Goal: Information Seeking & Learning: Learn about a topic

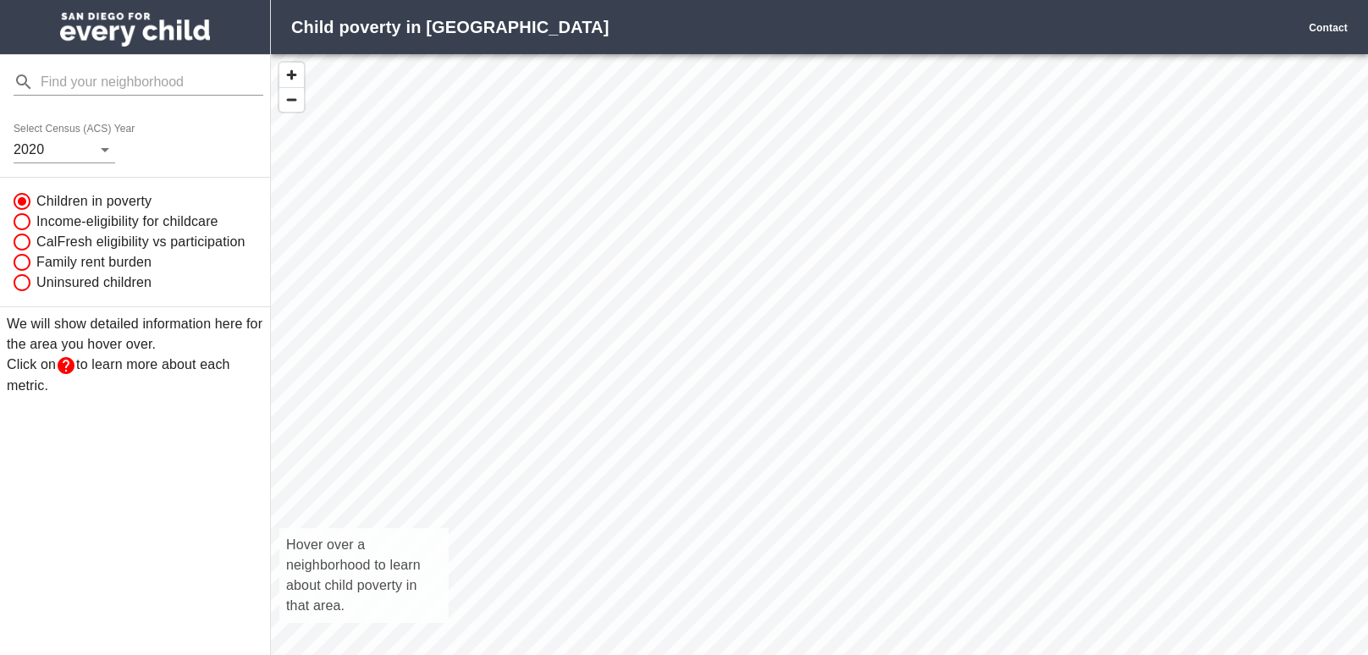
scroll to position [638, 1097]
click at [773, 499] on div "Hover over a neighborhood to learn about child poverty in that area." at bounding box center [819, 373] width 1097 height 638
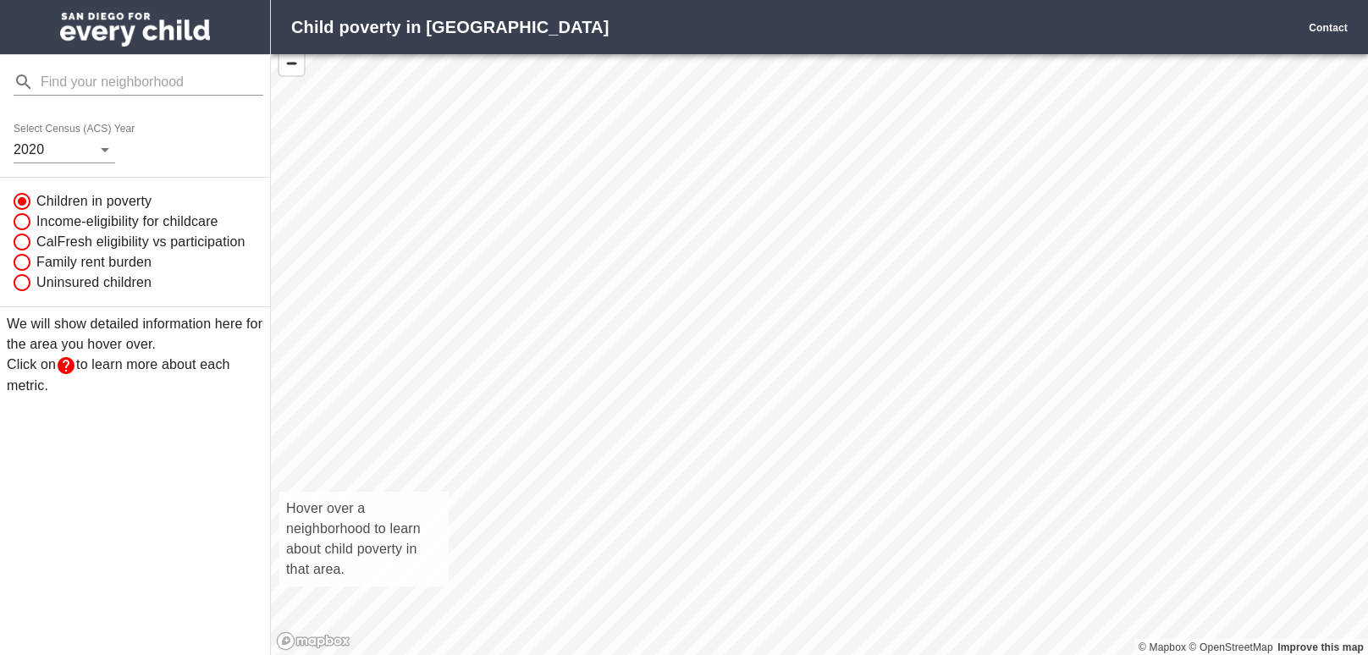
click at [773, 462] on div "Hover over a neighborhood to learn about child poverty in that area." at bounding box center [819, 337] width 1097 height 638
click at [99, 158] on body "Child poverty in [GEOGRAPHIC_DATA] Contact Select Census (ACS) Year [DATE] Chil…" at bounding box center [684, 327] width 1368 height 655
click at [99, 158] on div at bounding box center [684, 327] width 1368 height 655
click at [79, 89] on input "mailbox folders" at bounding box center [152, 82] width 223 height 27
click at [24, 82] on icon "mailbox folders" at bounding box center [24, 82] width 20 height 20
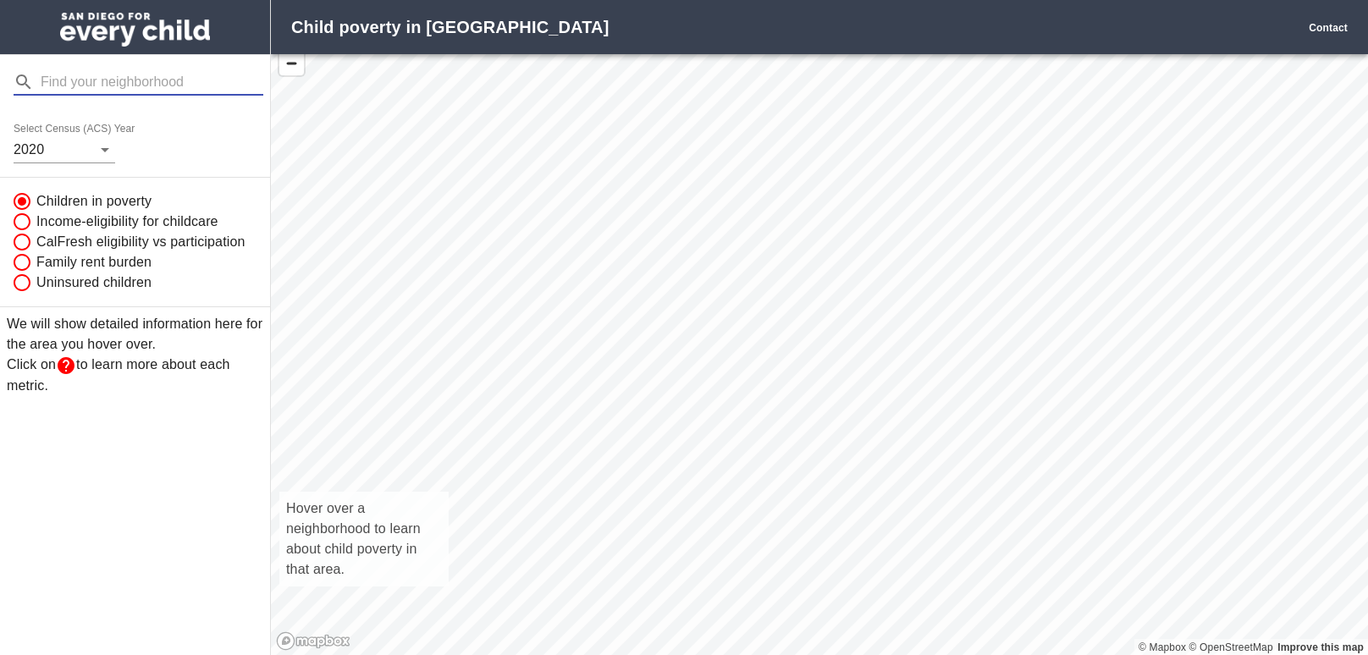
click at [69, 88] on input "mailbox folders" at bounding box center [152, 82] width 223 height 27
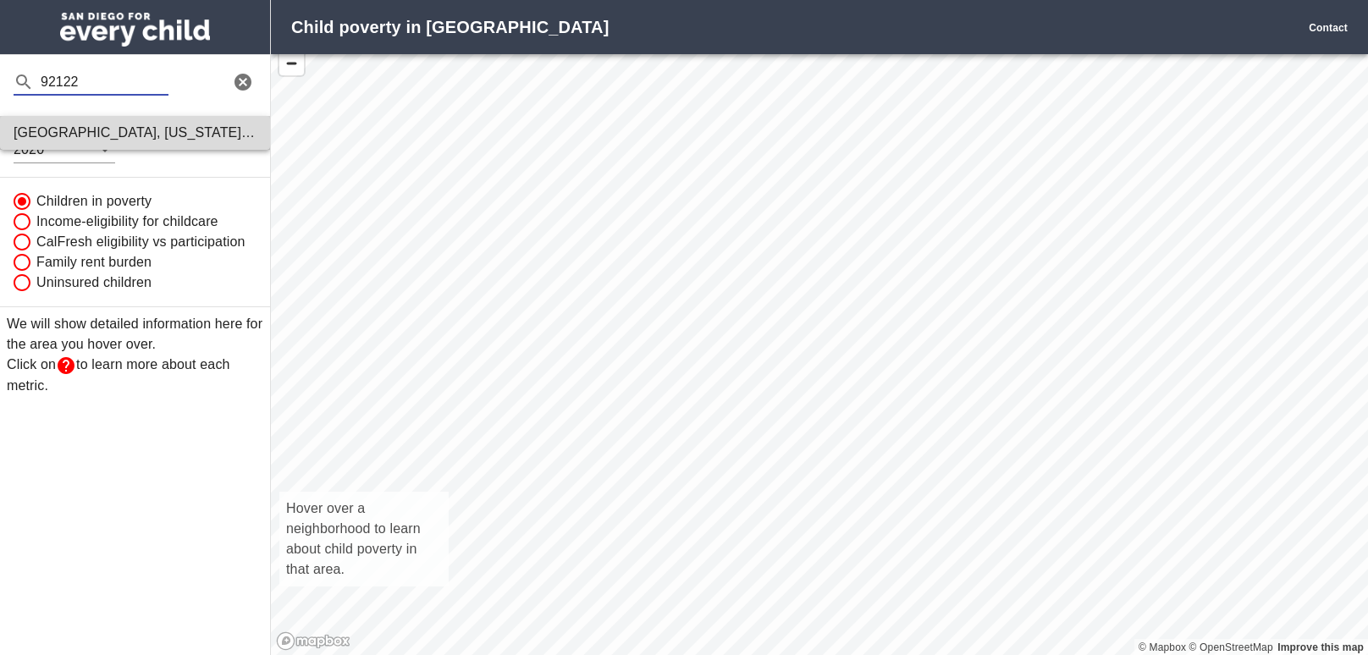
click at [47, 140] on strong "[GEOGRAPHIC_DATA], [US_STATE]" at bounding box center [134, 132] width 241 height 14
type input "[GEOGRAPHIC_DATA][US_STATE], [GEOGRAPHIC_DATA]"
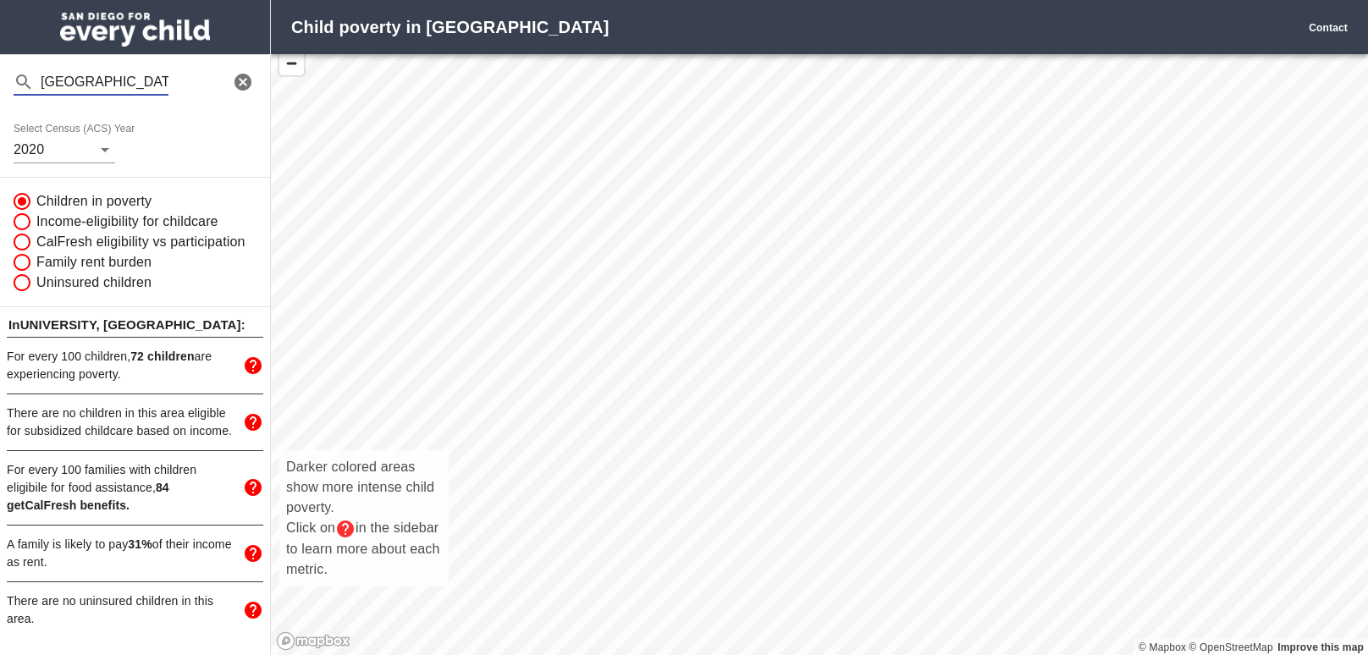
scroll to position [193, 0]
click at [541, 273] on div "Darker colored areas show more intense child poverty. Click on in the sidebar t…" at bounding box center [819, 337] width 1097 height 638
click at [843, 552] on div "Darker colored areas show more intense child poverty. Click on in the sidebar t…" at bounding box center [819, 337] width 1097 height 638
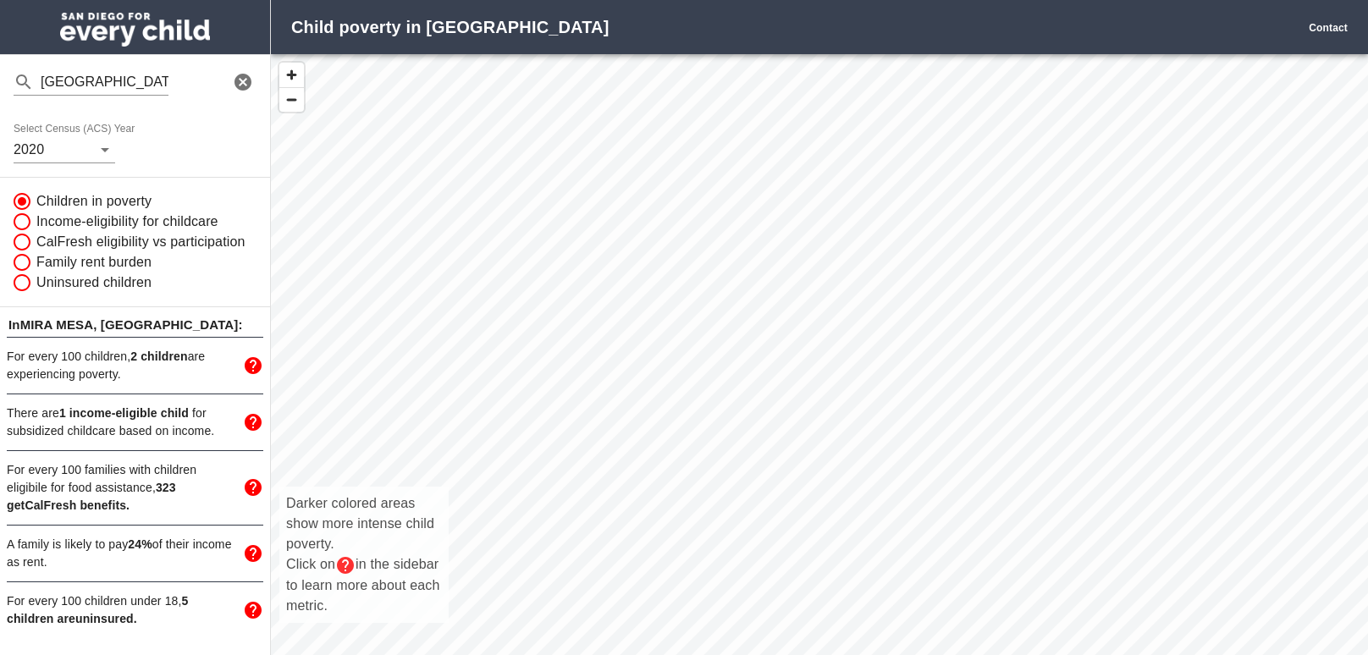
click at [900, 77] on div "Darker colored areas show more intense child poverty. Click on in the sidebar t…" at bounding box center [819, 373] width 1097 height 638
